Goal: Find specific page/section: Find specific page/section

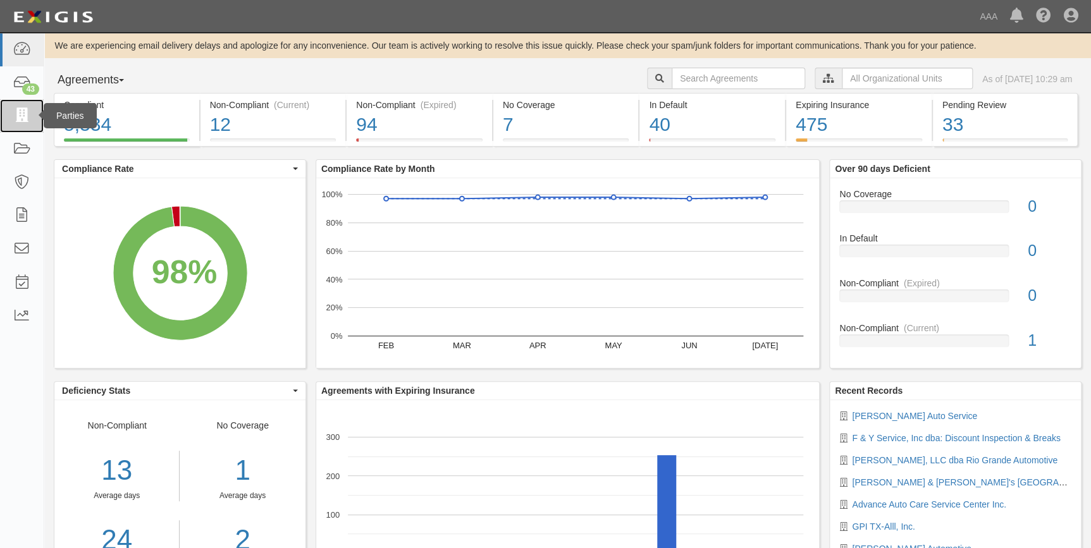
click at [26, 112] on icon at bounding box center [22, 116] width 18 height 15
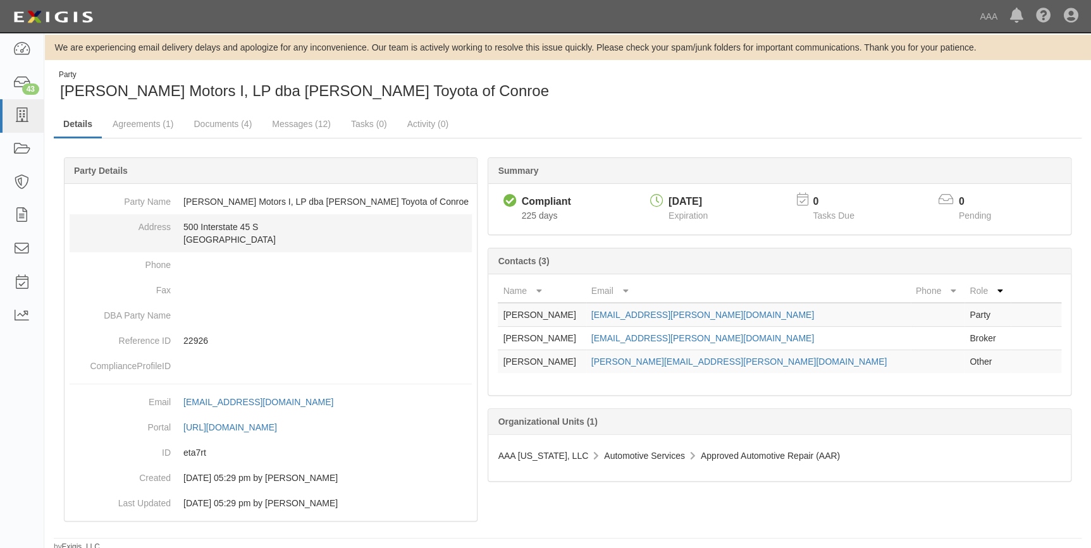
scroll to position [6, 0]
